Goal: Task Accomplishment & Management: Manage account settings

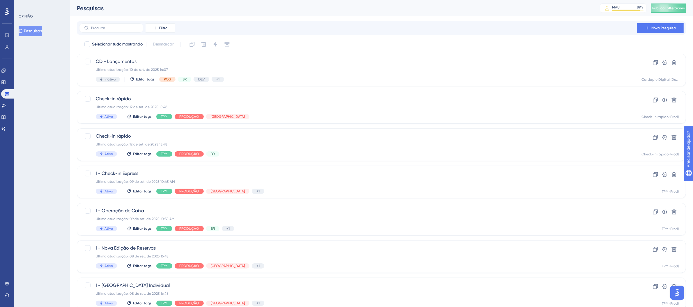
click at [6, 12] on icon at bounding box center [6, 11] width 3 height 7
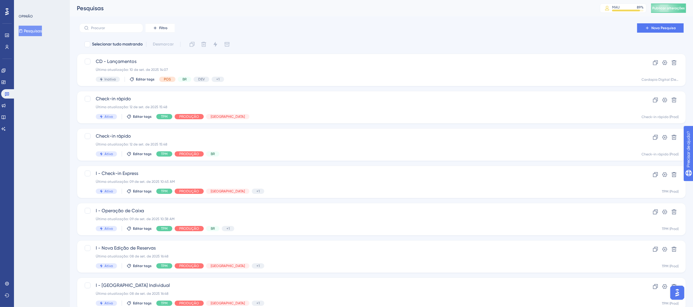
click at [6, 11] on icon at bounding box center [6, 12] width 3 height 8
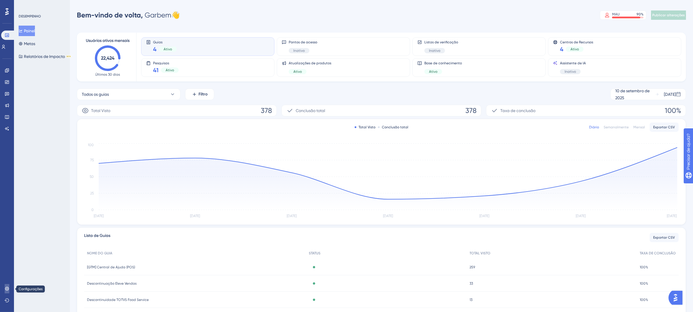
click at [7, 290] on icon at bounding box center [7, 289] width 5 height 5
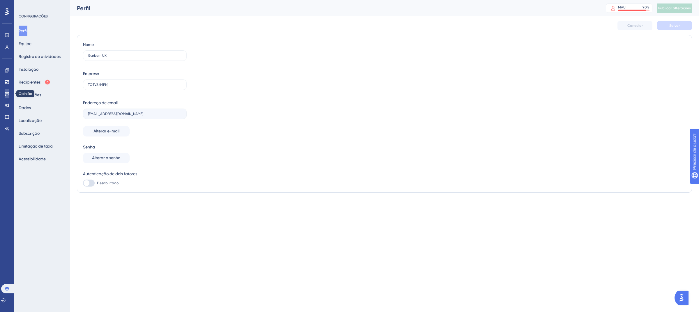
click at [8, 91] on icon at bounding box center [7, 93] width 5 height 5
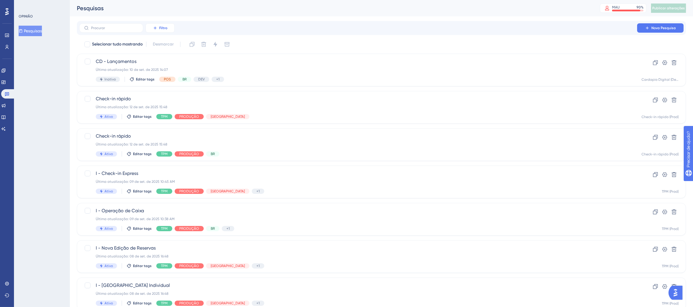
click at [167, 24] on button "Filtro" at bounding box center [160, 27] width 29 height 9
click at [167, 43] on font "Etiquetas" at bounding box center [162, 44] width 17 height 5
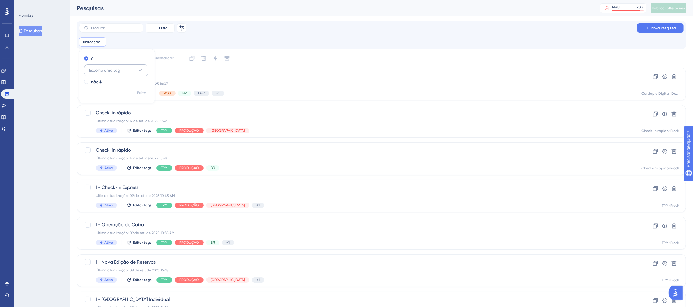
click at [130, 70] on button "Escolha uma tag" at bounding box center [116, 70] width 64 height 12
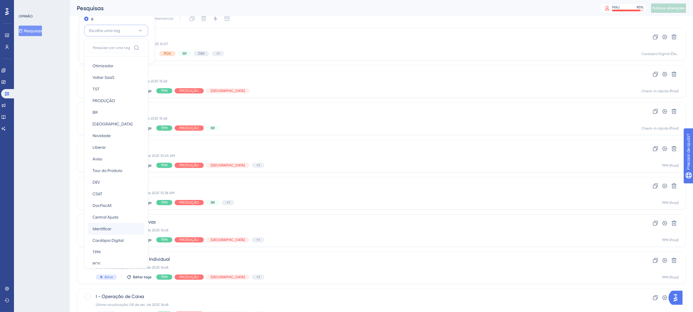
scroll to position [32, 0]
click at [110, 232] on div "TPM TPM" at bounding box center [116, 232] width 47 height 12
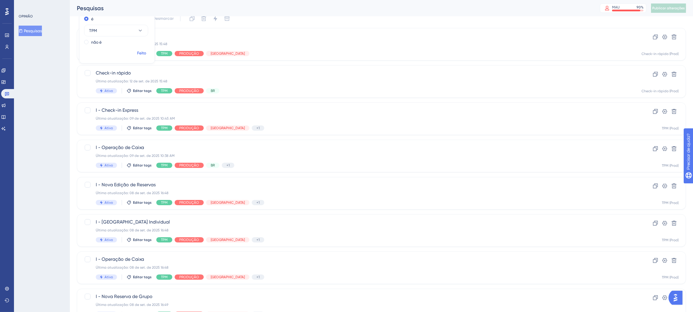
click at [145, 52] on font "Feito" at bounding box center [141, 53] width 9 height 5
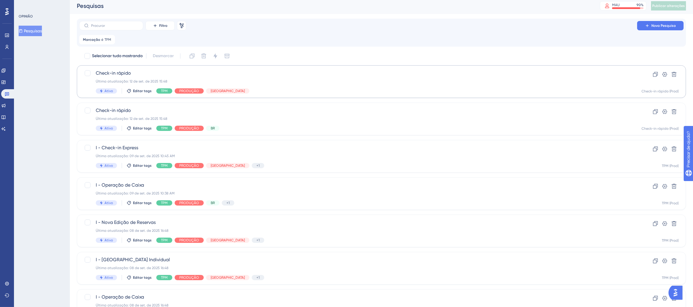
scroll to position [0, 0]
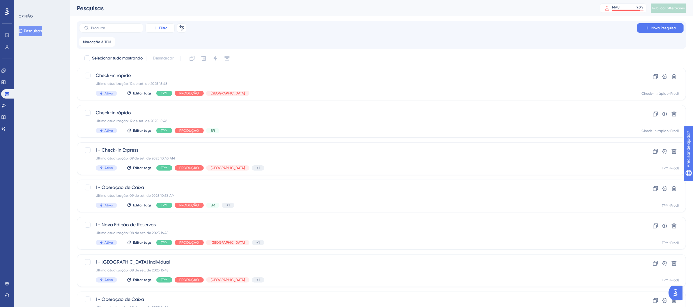
click at [169, 28] on button "Filtro" at bounding box center [160, 27] width 29 height 9
click at [165, 80] on font "Status" at bounding box center [160, 79] width 12 height 5
click at [166, 72] on font "Escolha um status" at bounding box center [155, 70] width 33 height 5
click at [159, 84] on div "Ativo Ativo" at bounding box center [165, 88] width 47 height 12
click at [188, 83] on font "Feito" at bounding box center [191, 83] width 9 height 5
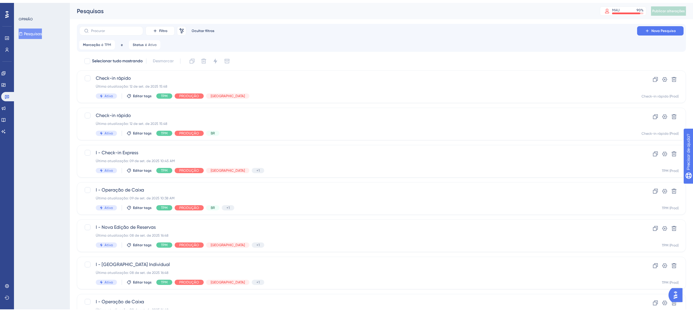
scroll to position [153, 0]
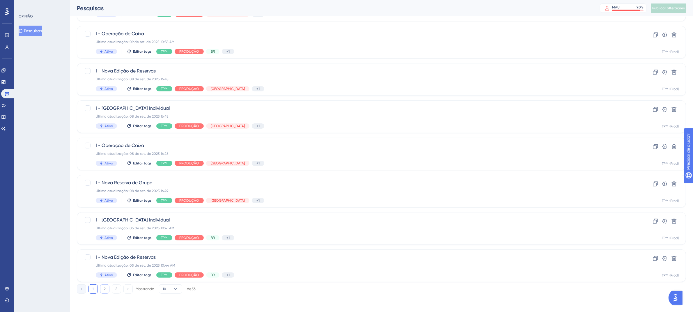
click at [105, 289] on font "2" at bounding box center [105, 289] width 2 height 4
click at [119, 287] on button "3" at bounding box center [116, 288] width 9 height 9
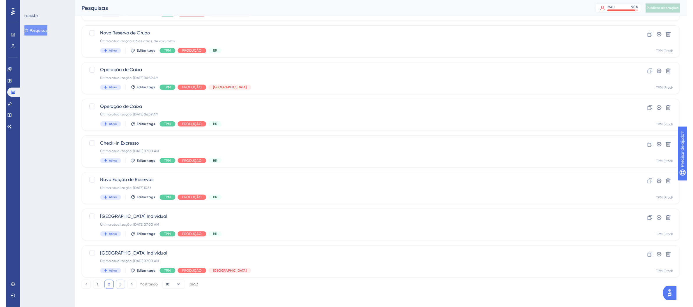
scroll to position [0, 0]
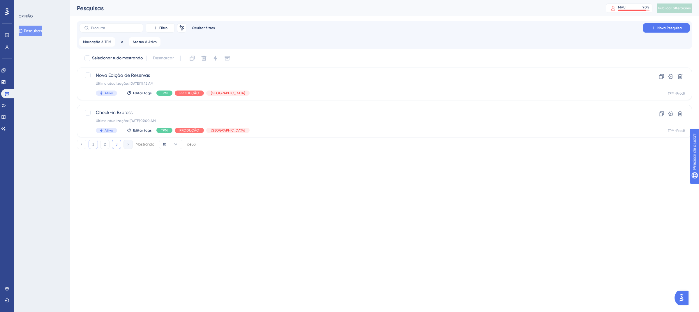
click at [92, 146] on button "1" at bounding box center [93, 144] width 9 height 9
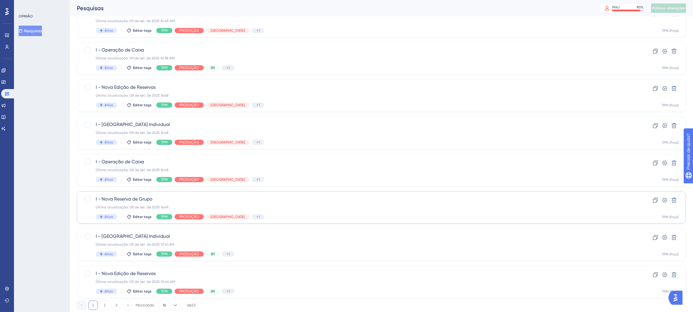
scroll to position [153, 0]
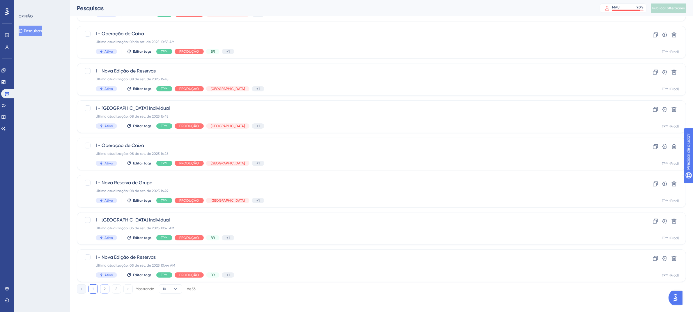
click at [103, 292] on button "2" at bounding box center [104, 288] width 9 height 9
click at [116, 289] on font "3" at bounding box center [117, 289] width 2 height 4
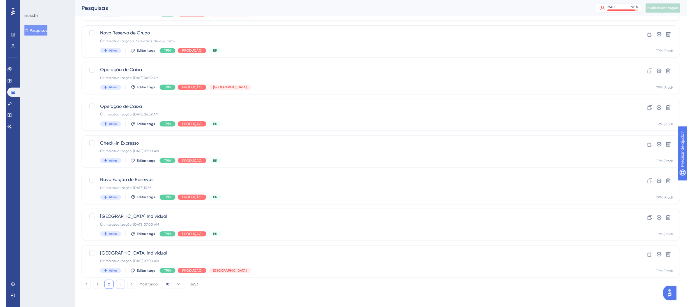
scroll to position [0, 0]
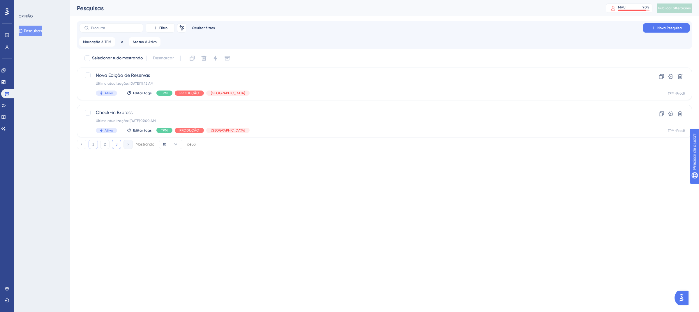
click at [93, 144] on font "1" at bounding box center [93, 144] width 2 height 4
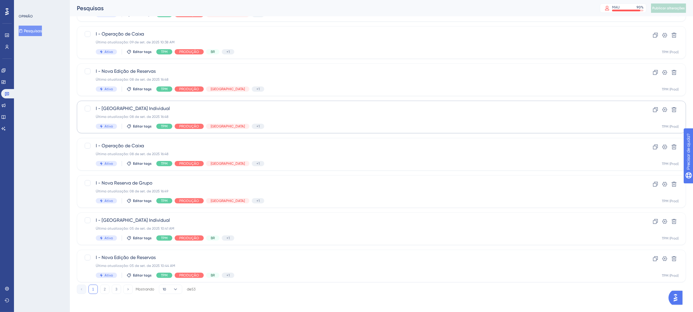
scroll to position [153, 0]
click at [105, 291] on button "2" at bounding box center [104, 288] width 9 height 9
click at [118, 289] on button "3" at bounding box center [116, 288] width 9 height 9
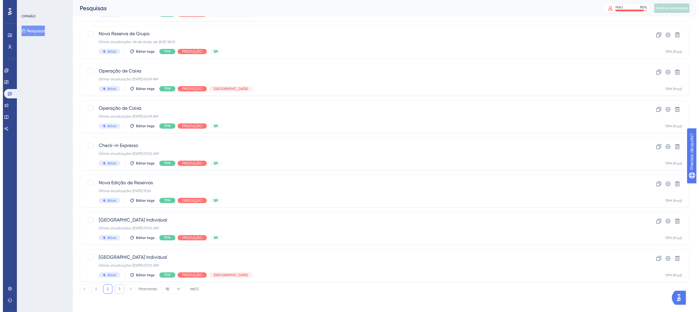
scroll to position [0, 0]
